Goal: Task Accomplishment & Management: Complete application form

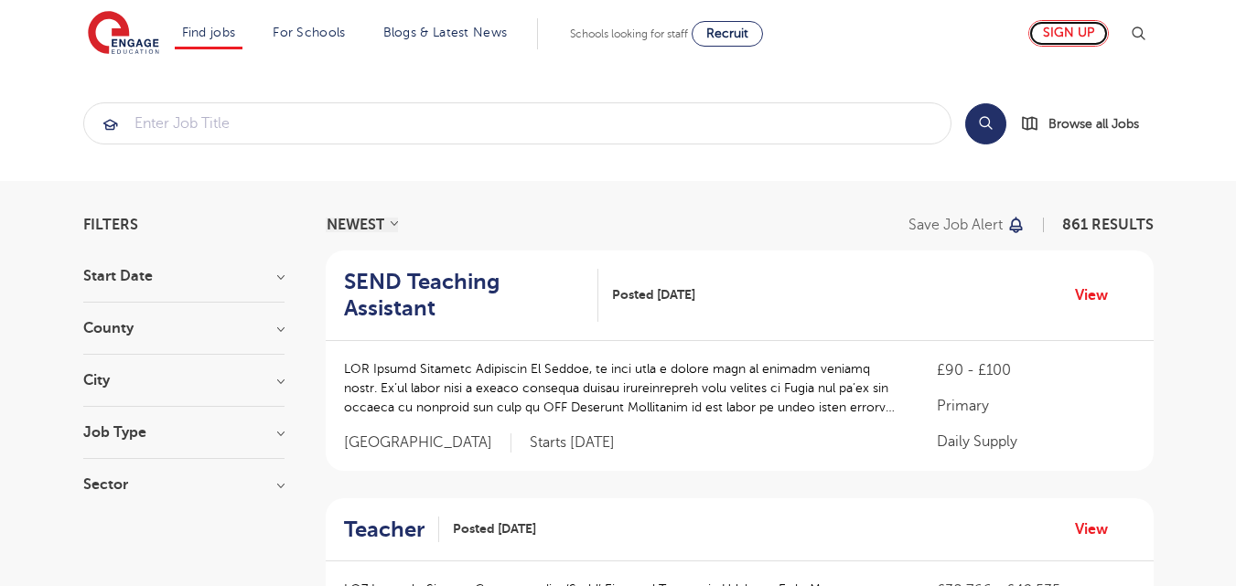
click at [1072, 32] on link "Sign up" at bounding box center [1068, 33] width 80 height 27
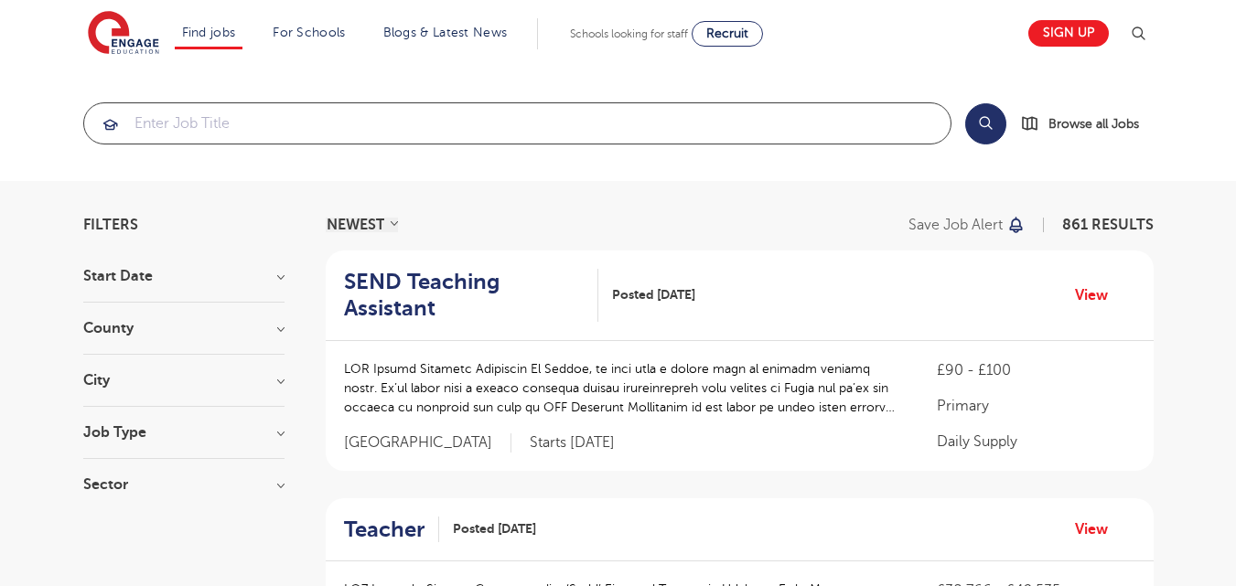
click at [324, 134] on input "search" at bounding box center [517, 123] width 866 height 40
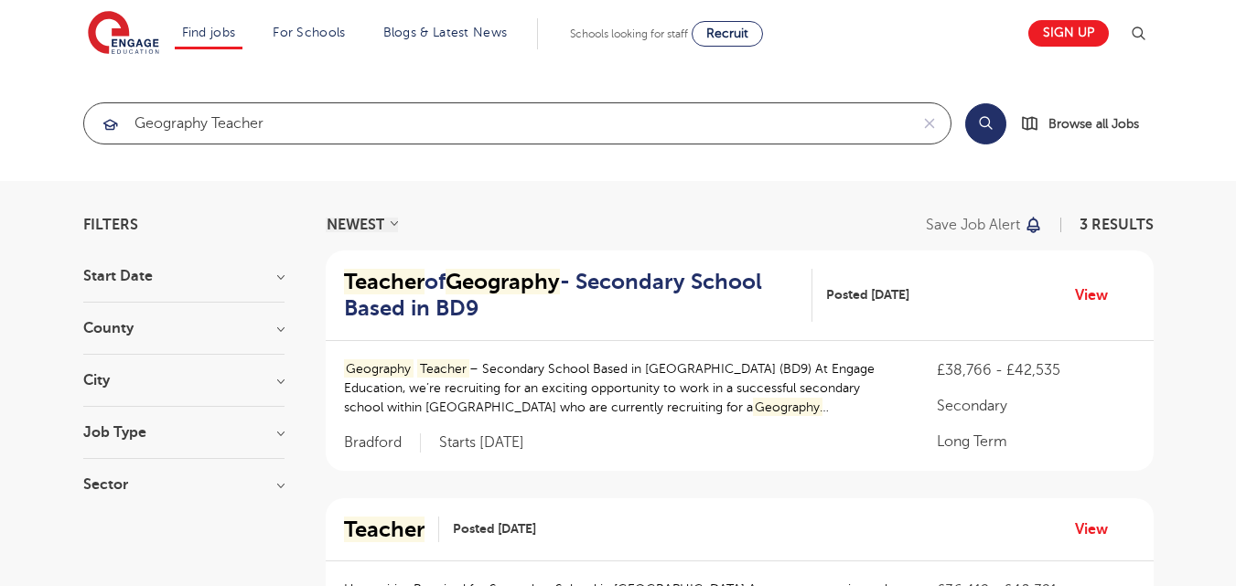
type input "geography teacher"
click button "Submit" at bounding box center [0, 0] width 0 height 0
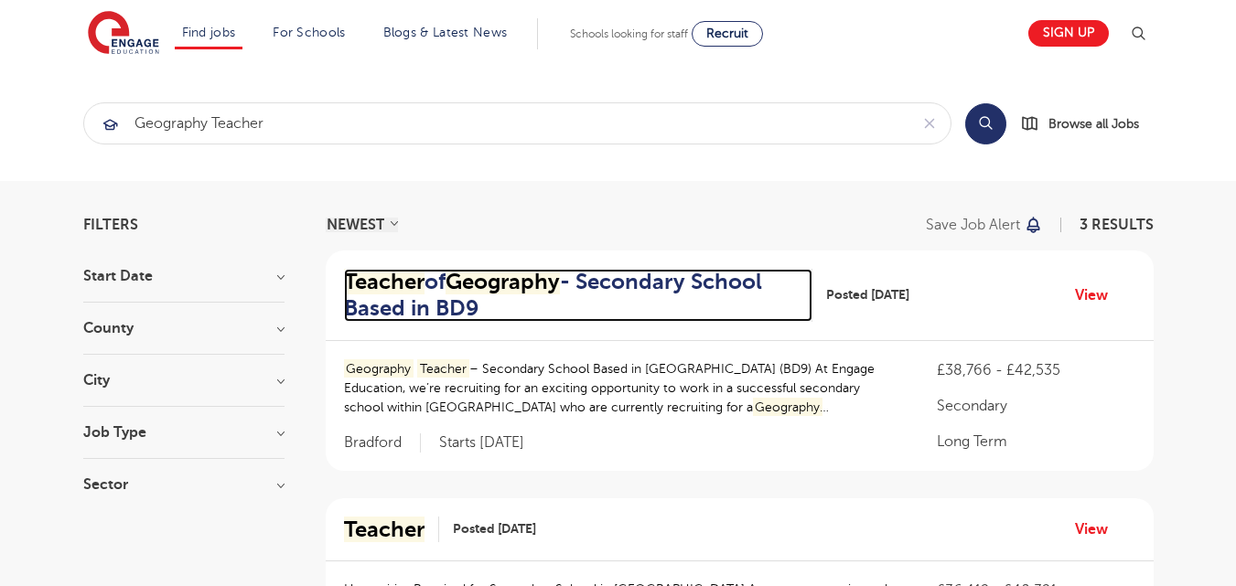
click at [647, 285] on h2 "Teacher of Geography - Secondary School Based in BD9" at bounding box center [571, 295] width 454 height 53
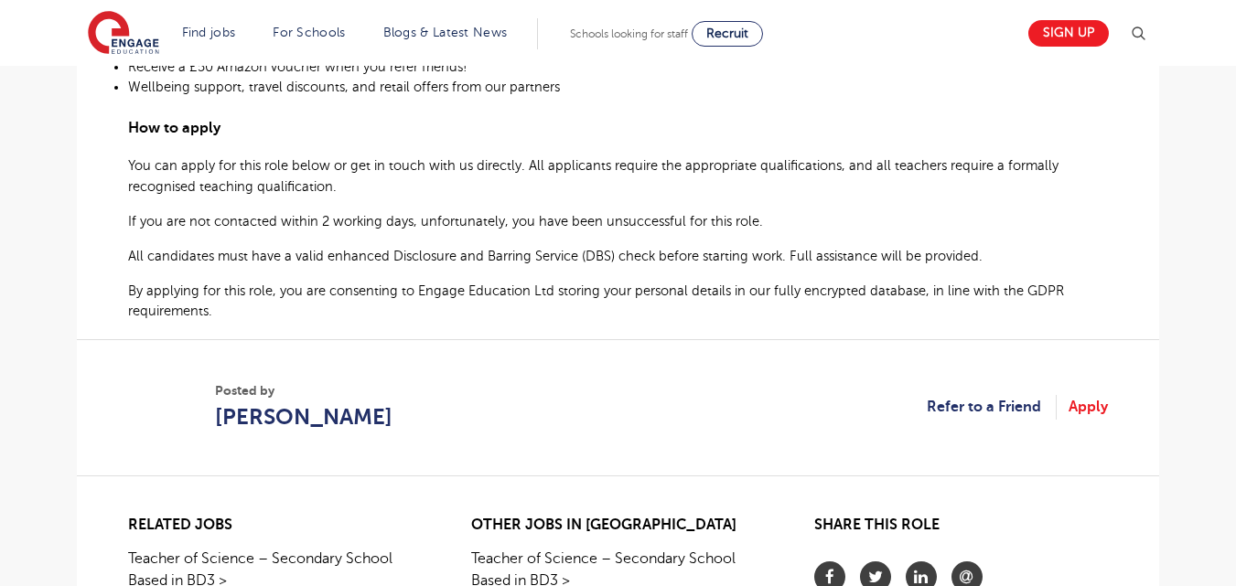
scroll to position [1134, 0]
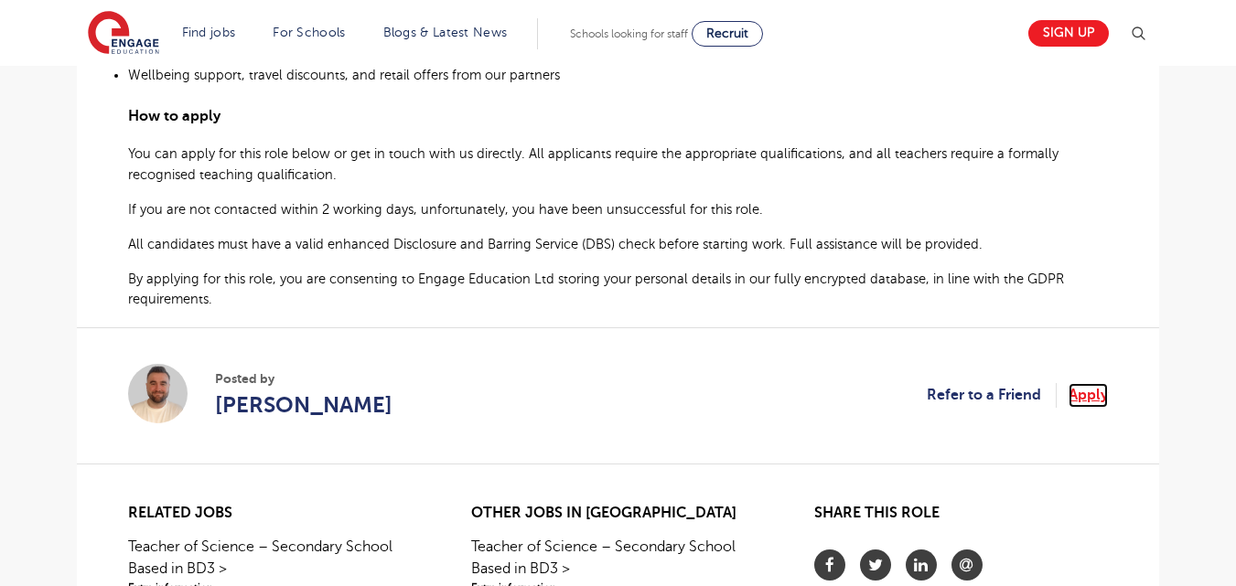
click at [1095, 398] on link "Apply" at bounding box center [1087, 395] width 39 height 24
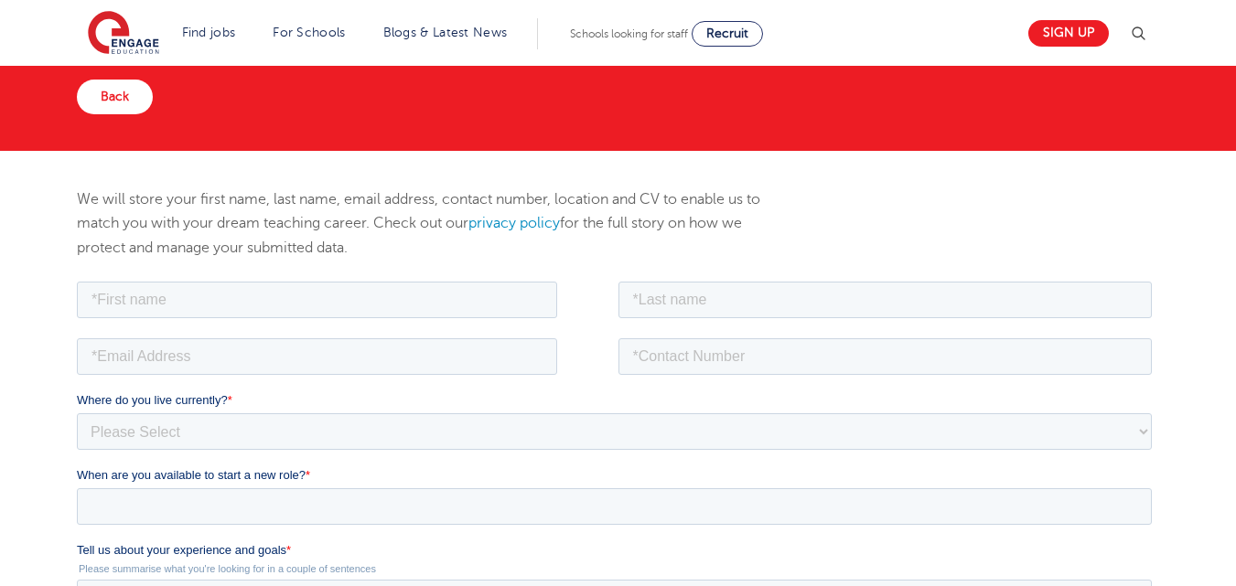
scroll to position [219, 0]
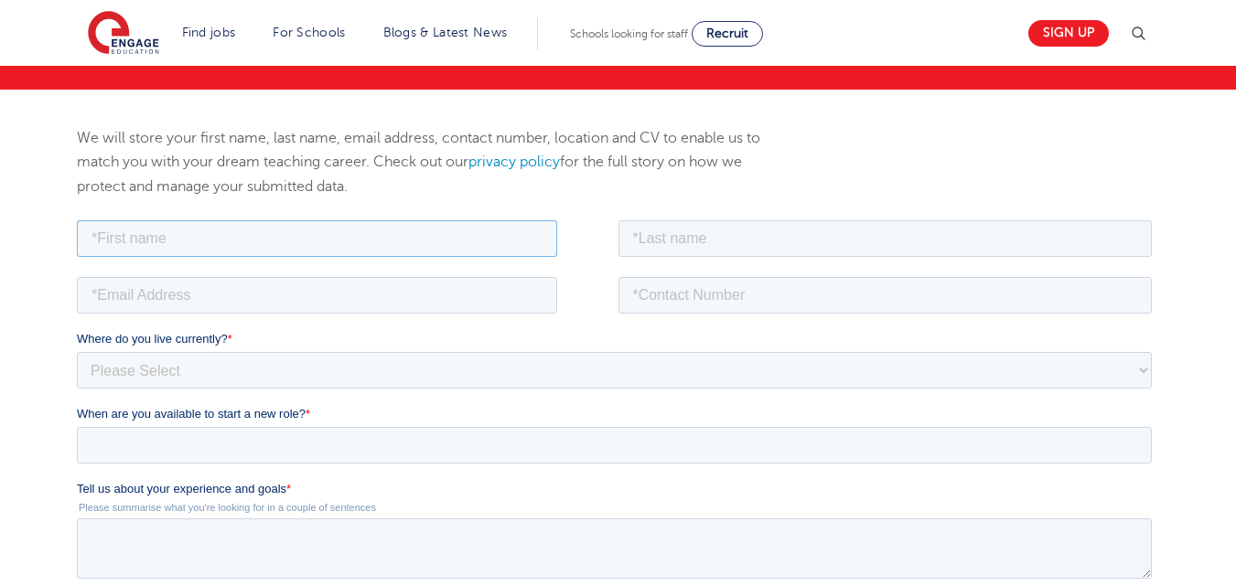
click at [331, 241] on input "text" at bounding box center [317, 237] width 480 height 37
type input "Jemimah"
click at [680, 238] on input "text" at bounding box center [885, 237] width 534 height 37
type input "Muchika"
click at [345, 294] on input "email" at bounding box center [317, 294] width 480 height 37
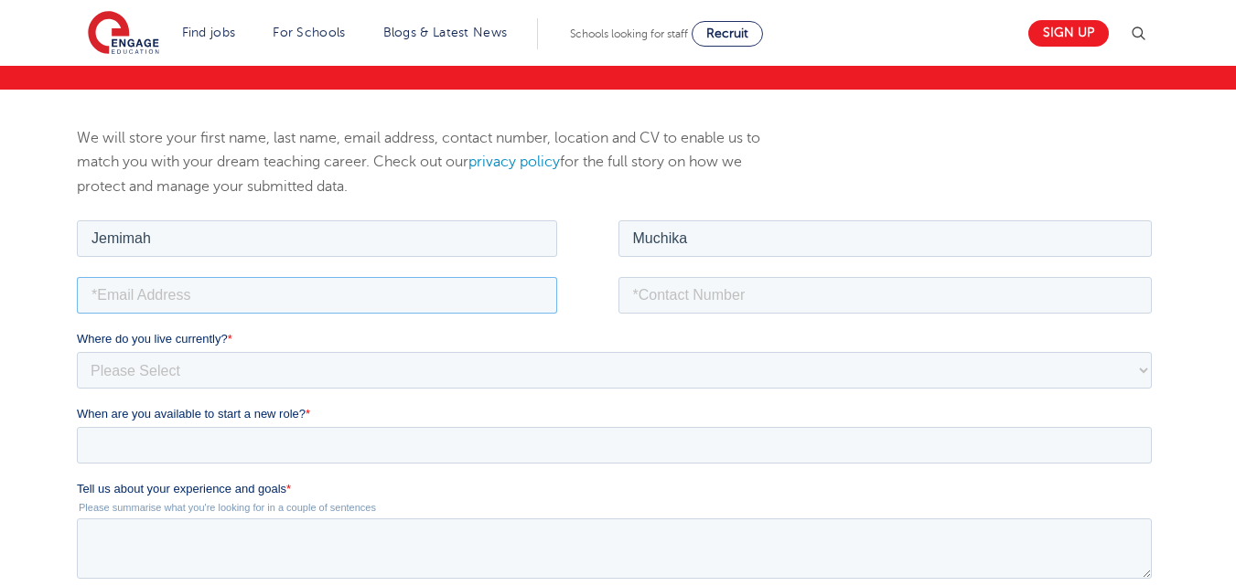
type input "jemchik20@gmail.com"
click at [693, 301] on input "tel" at bounding box center [885, 294] width 534 height 37
type input "+254733414956"
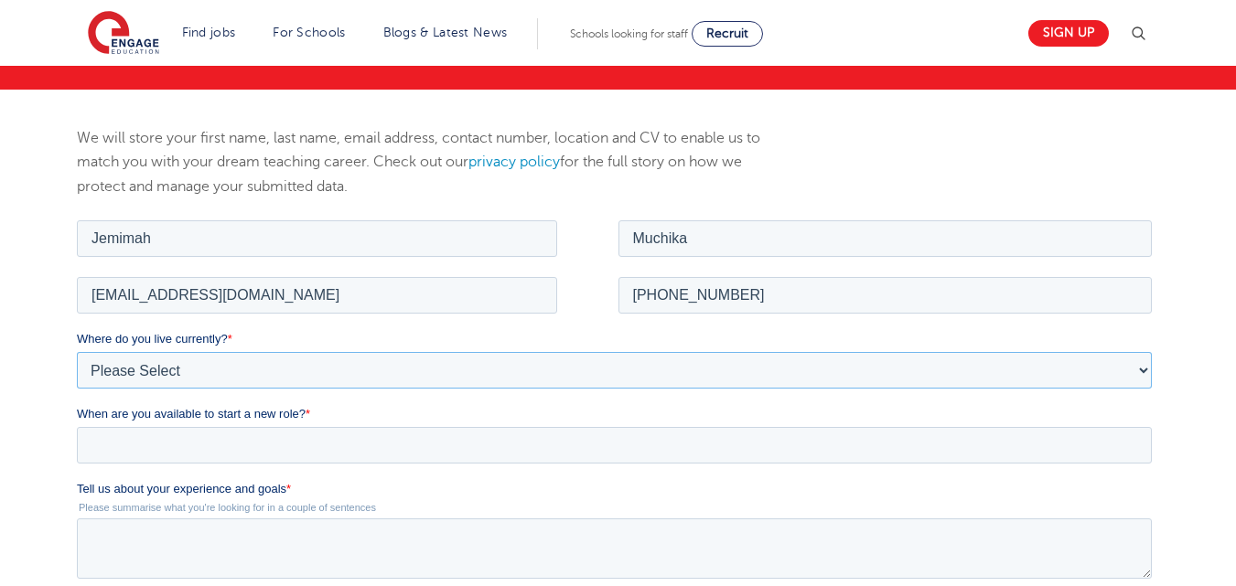
click at [162, 367] on select "Please Select UK Canada Ireland Australia New Zealand Europe USA South Africa J…" at bounding box center [614, 369] width 1075 height 37
select select "Africa"
click at [77, 351] on select "Please Select UK Canada Ireland Australia New Zealand Europe USA South Africa J…" at bounding box center [614, 369] width 1075 height 37
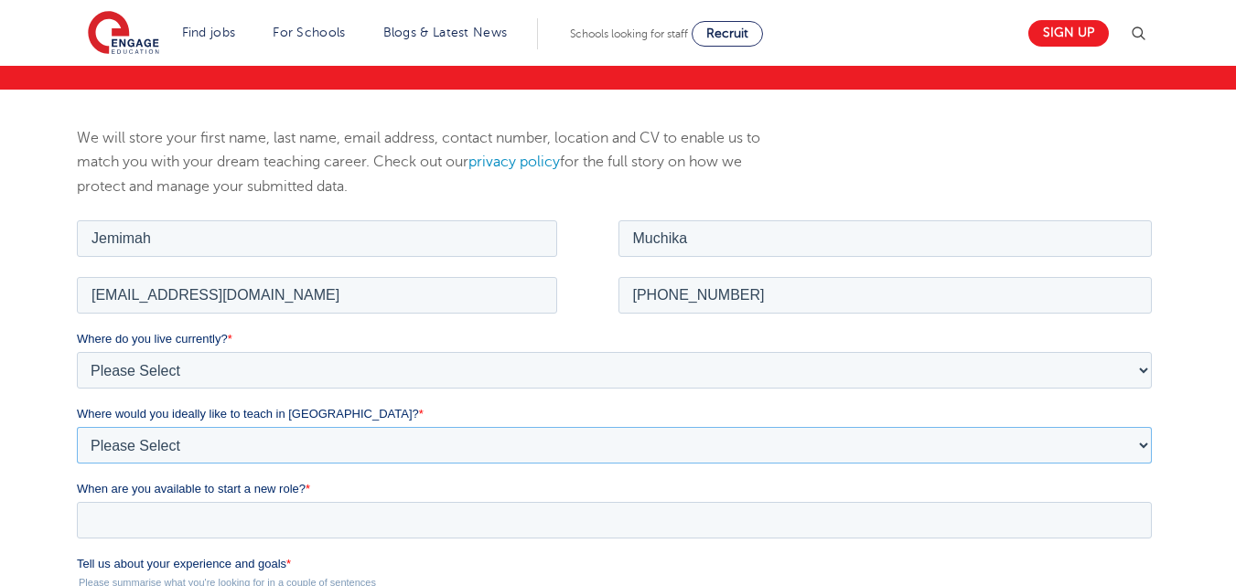
click at [322, 454] on select "Please Select I'm flexible! London Any city in England Greater London/Home Coun…" at bounding box center [614, 444] width 1075 height 37
select select "Flexible"
click at [77, 426] on select "Please Select I'm flexible! London Any city in England Greater London/Home Coun…" at bounding box center [614, 444] width 1075 height 37
click at [365, 521] on input "When are you available to start a new role? *" at bounding box center [614, 519] width 1075 height 37
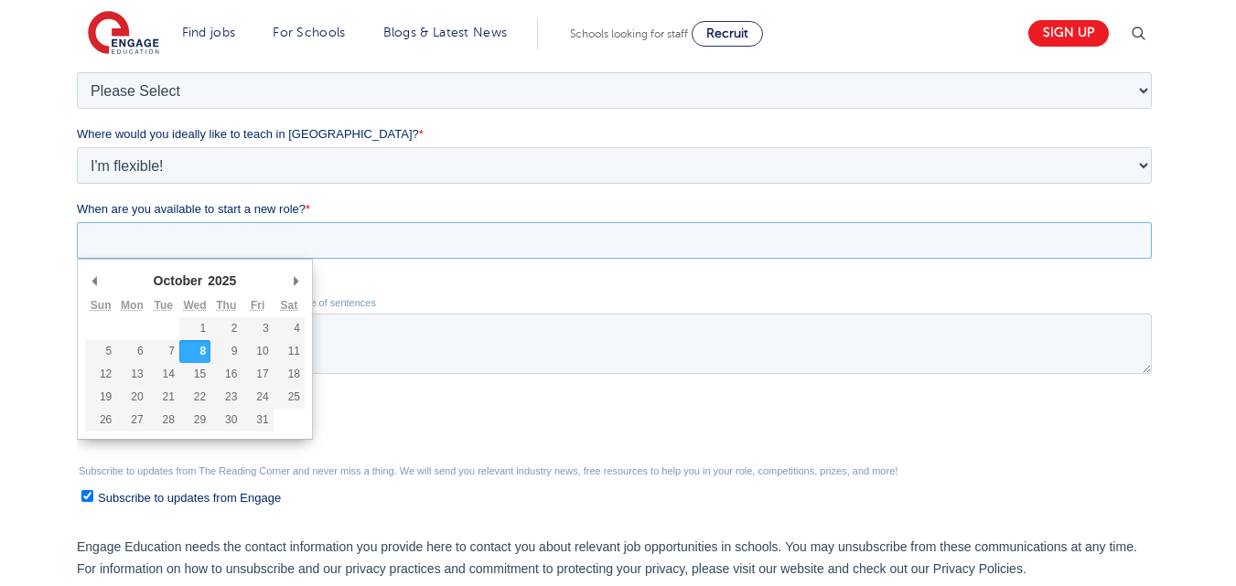
scroll to position [512, 0]
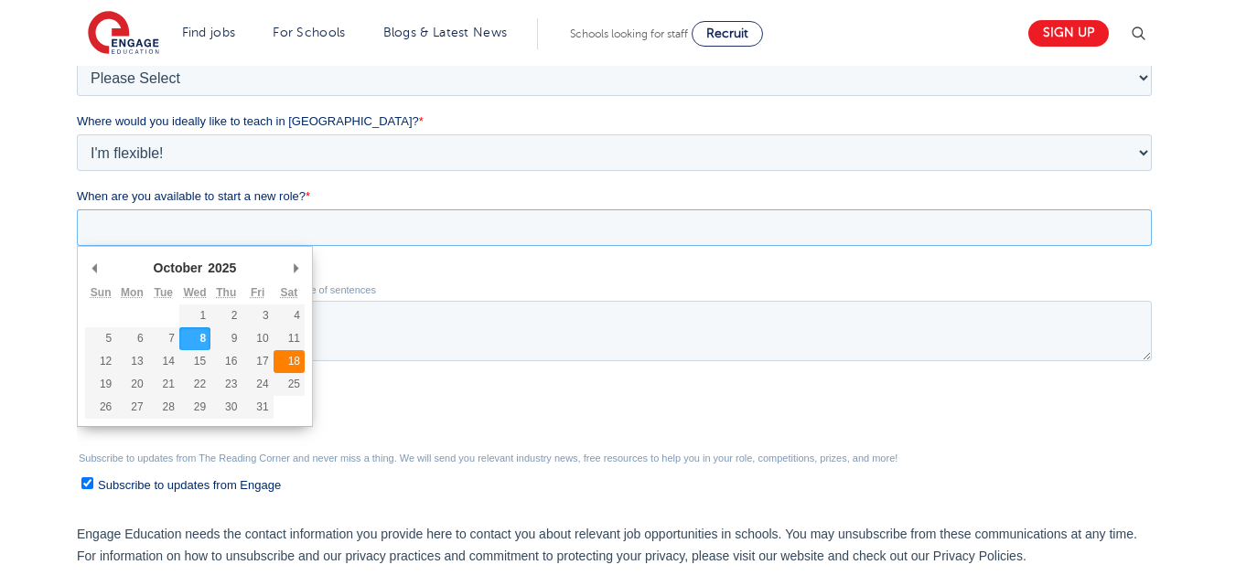
type div "2025-10-18"
type input "2025/10/18"
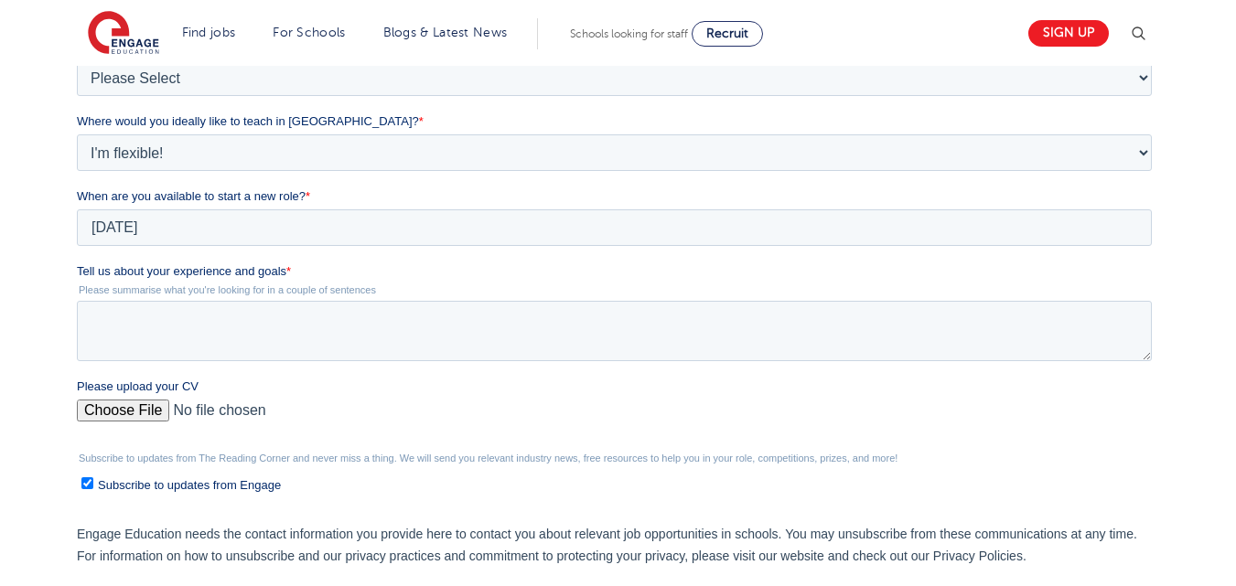
click at [145, 410] on input "Please upload your CV" at bounding box center [614, 418] width 1075 height 37
type input "C:\fakepath\Jemimah Muchika - CV .pdf"
click at [228, 314] on textarea "Tell us about your experience and goals *" at bounding box center [614, 331] width 1075 height 60
paste textarea "Jemimah Muchika +254 733 414 956 jemchik20@gmail.com Nairobi, Kenya 19499-00100…"
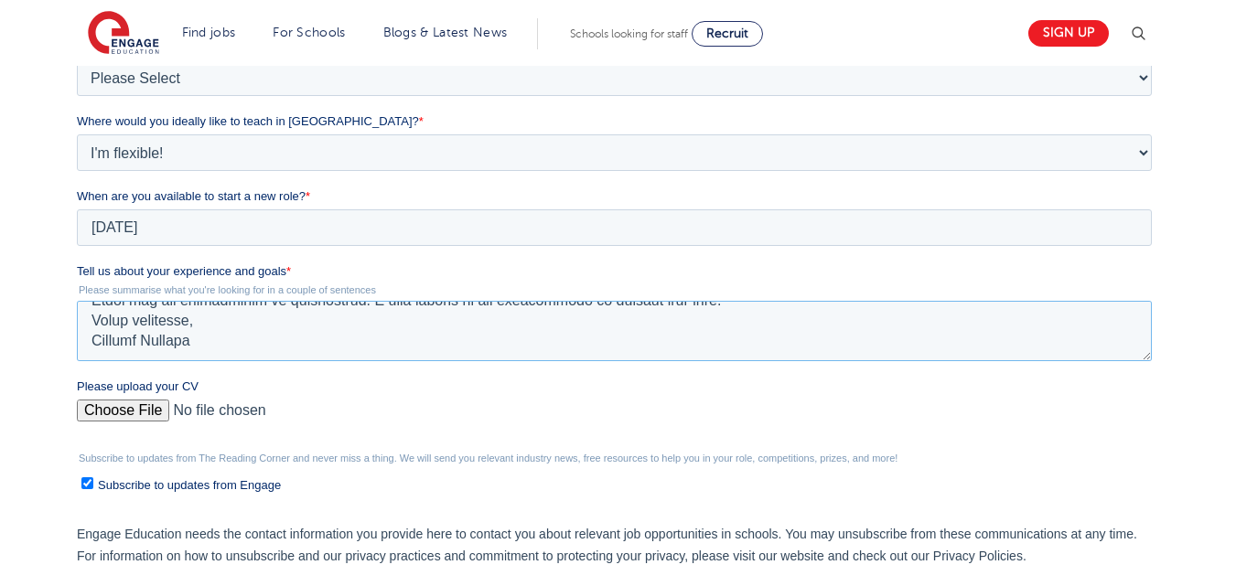
type textarea "Jemimah Muchika +254 733 414 956 jemchik20@gmail.com Nairobi, Kenya 19499-00100…"
click at [466, 401] on input "Please upload your CV" at bounding box center [614, 418] width 1075 height 37
click at [148, 412] on input "Please upload your CV" at bounding box center [614, 418] width 1075 height 37
click at [124, 408] on input "Please upload your CV" at bounding box center [614, 418] width 1075 height 37
type input "C:\fakepath\Jemimah Muchika - CV .pdf.pdf"
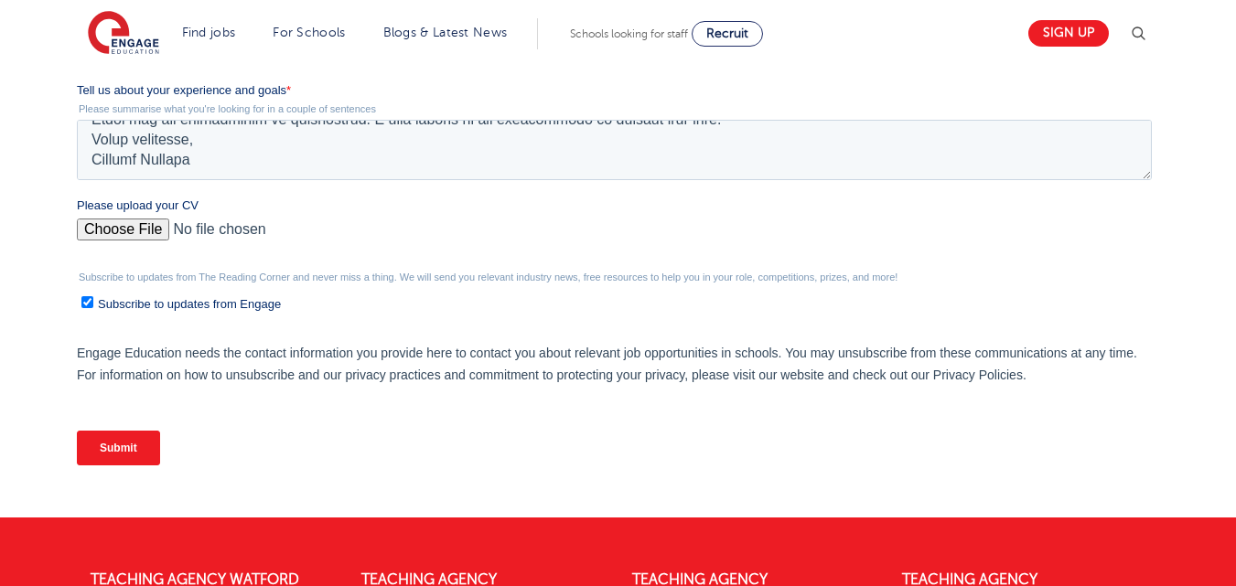
scroll to position [726, 0]
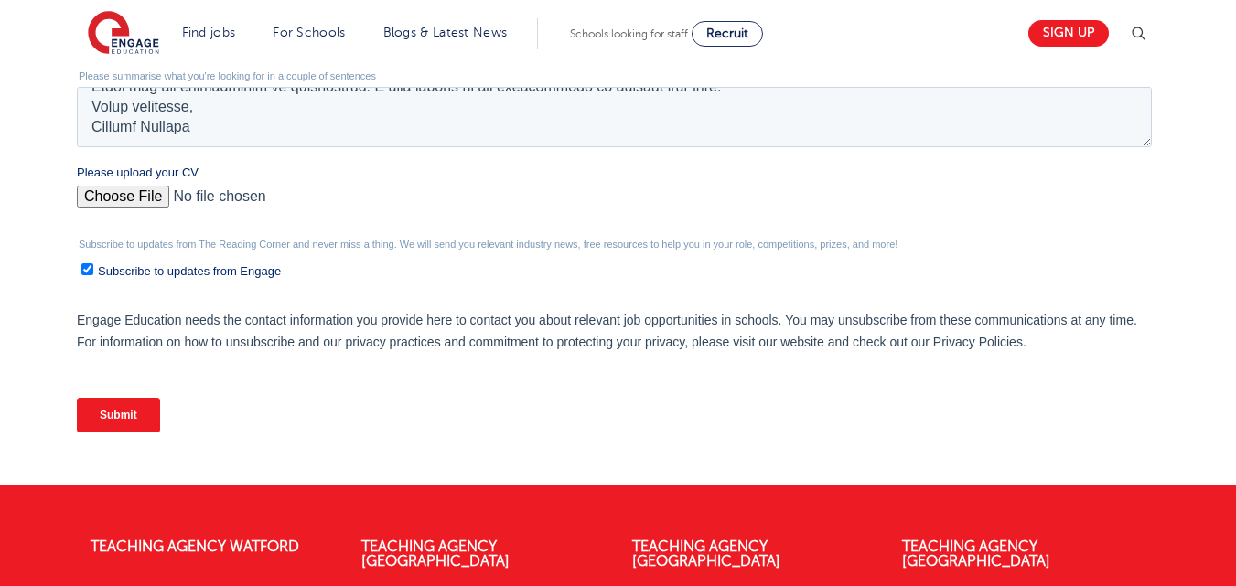
click at [131, 414] on input "Submit" at bounding box center [118, 415] width 83 height 35
click at [129, 414] on input "Submit" at bounding box center [118, 415] width 83 height 35
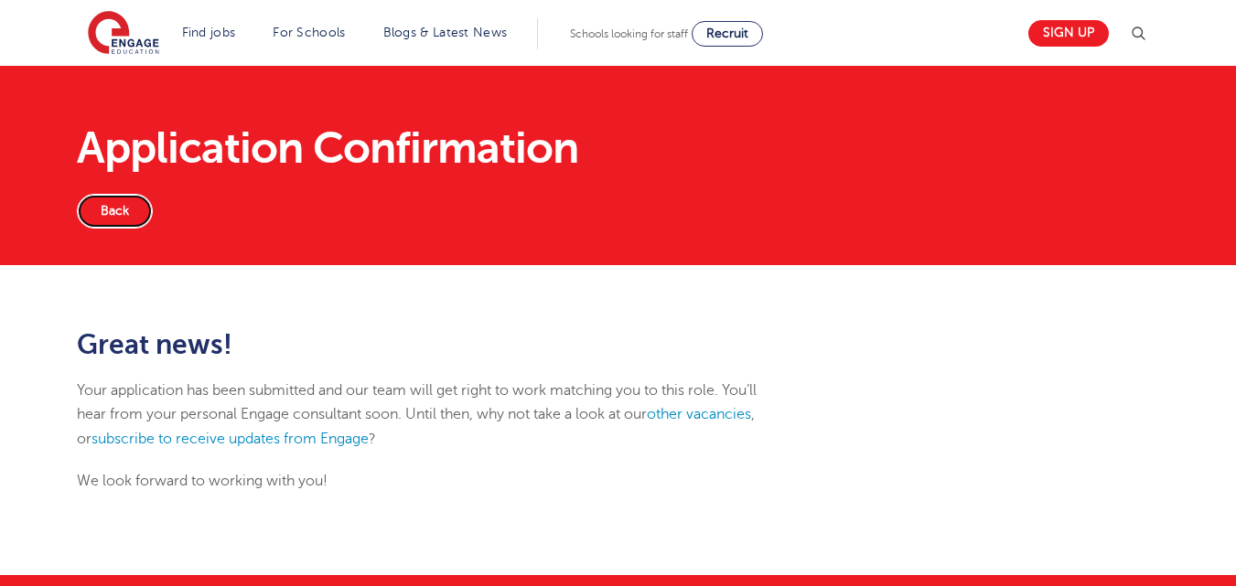
click at [129, 214] on link "Back" at bounding box center [115, 211] width 76 height 35
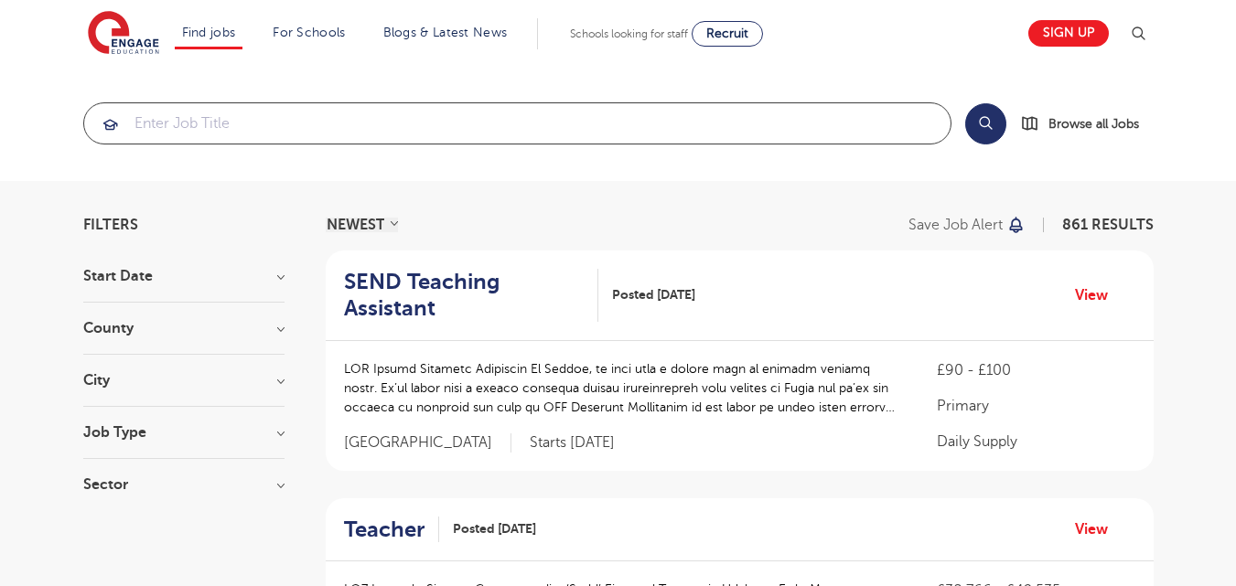
click at [221, 123] on input "search" at bounding box center [517, 123] width 866 height 40
type input "geo"
